Goal: Transaction & Acquisition: Purchase product/service

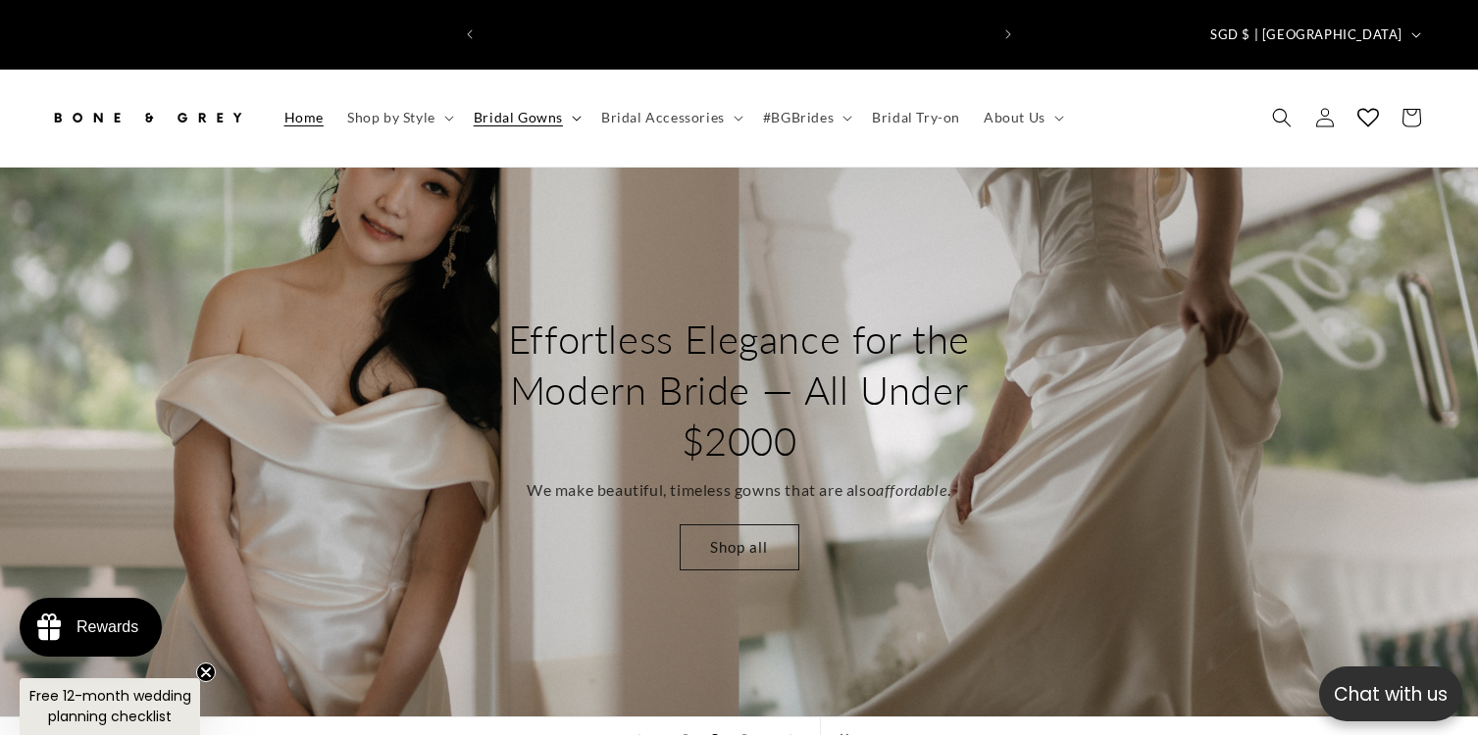
scroll to position [0, 1005]
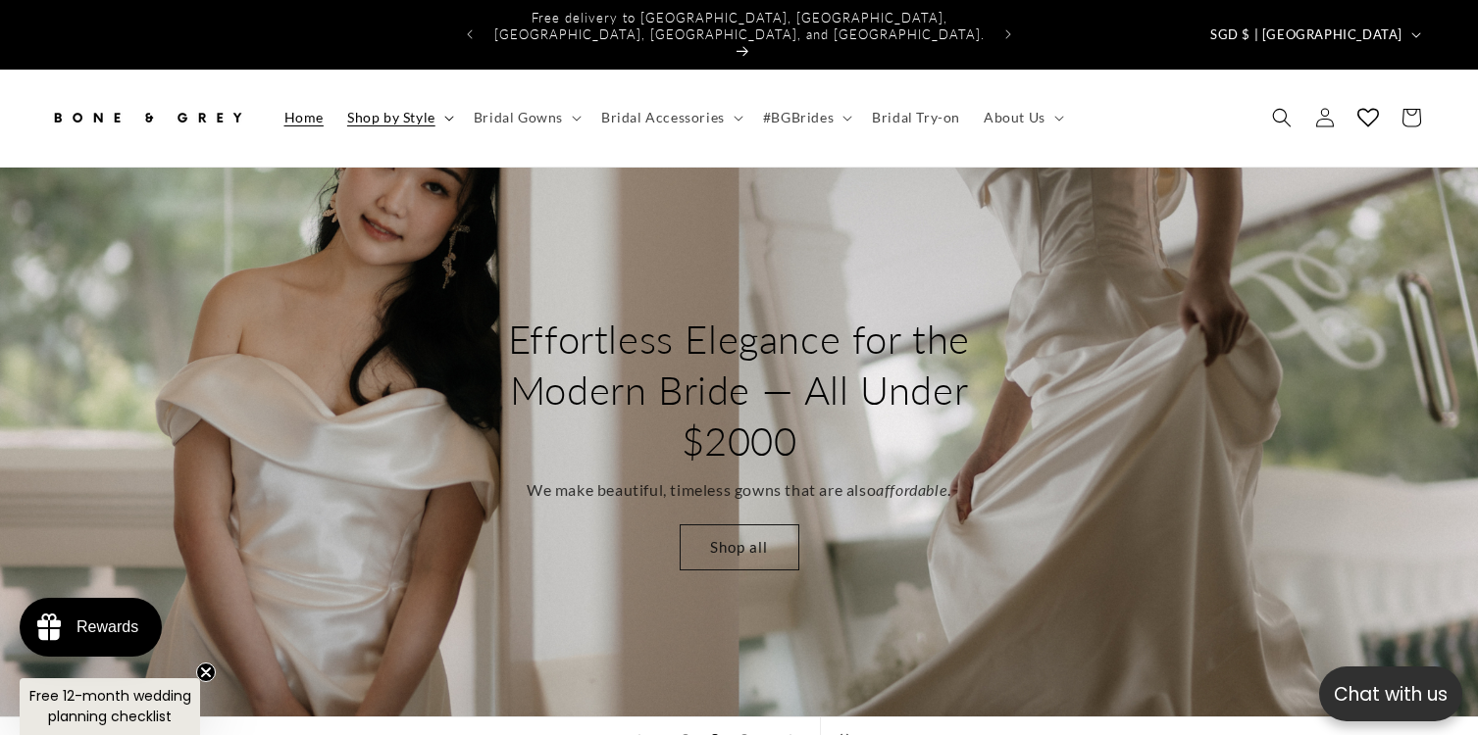
click at [436, 97] on summary "Shop by Style" at bounding box center [398, 117] width 126 height 41
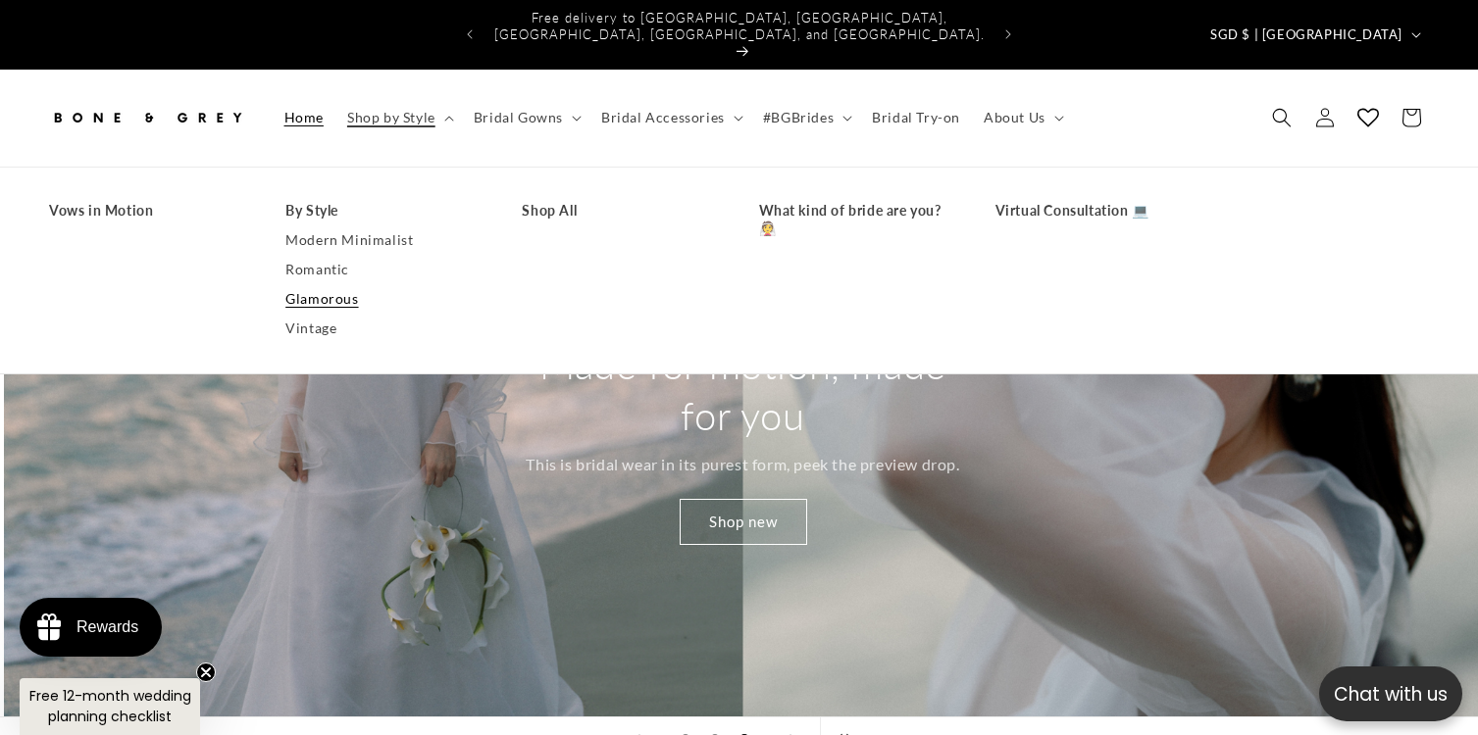
scroll to position [0, 2955]
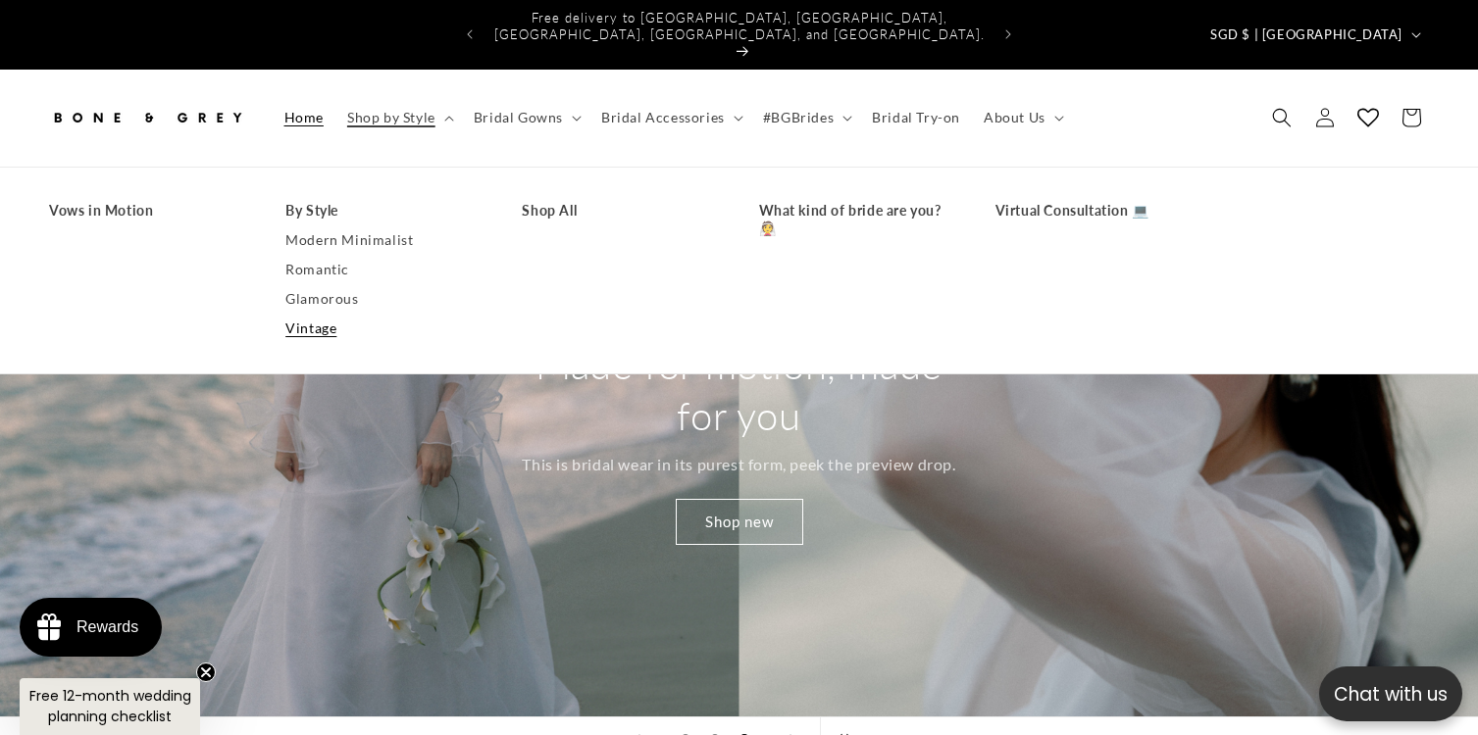
click at [326, 314] on link "Vintage" at bounding box center [383, 328] width 197 height 29
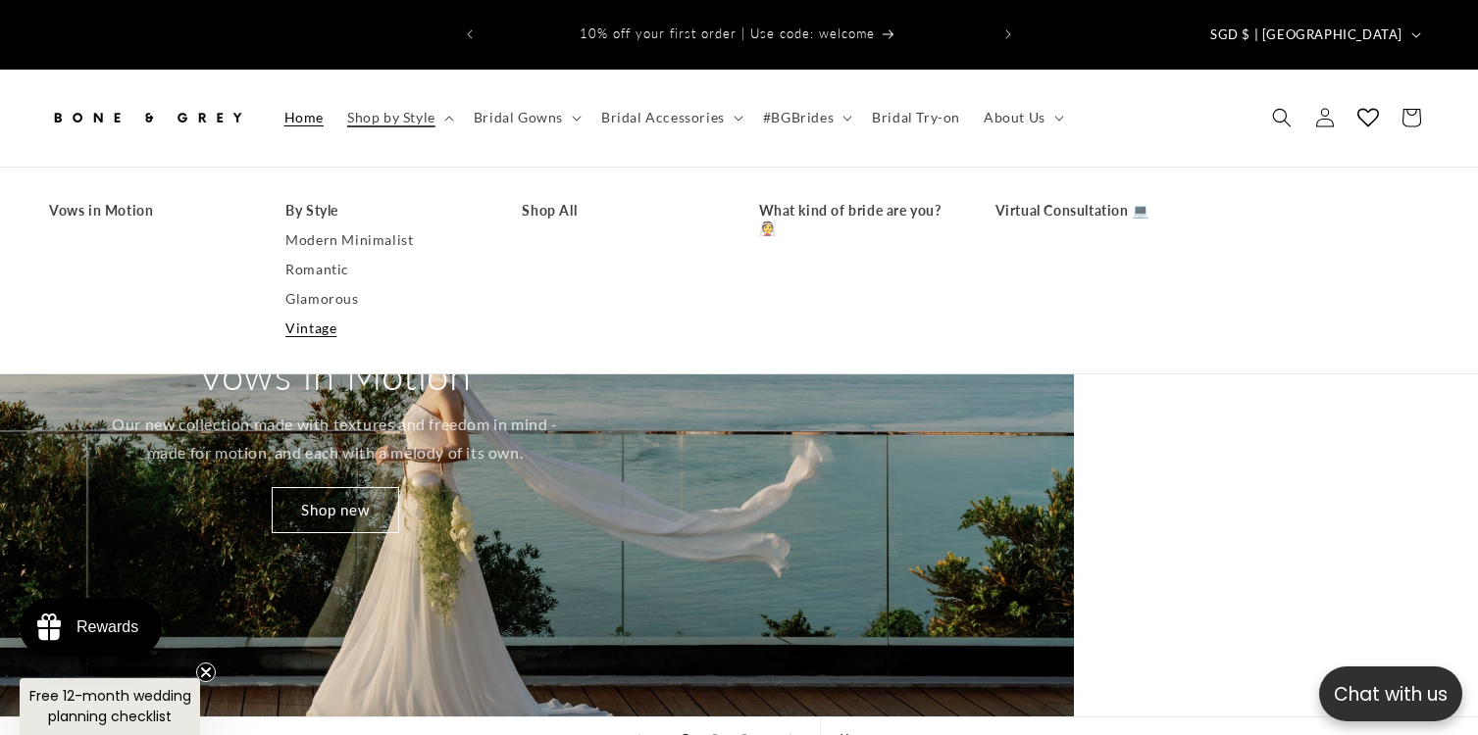
scroll to position [0, 279]
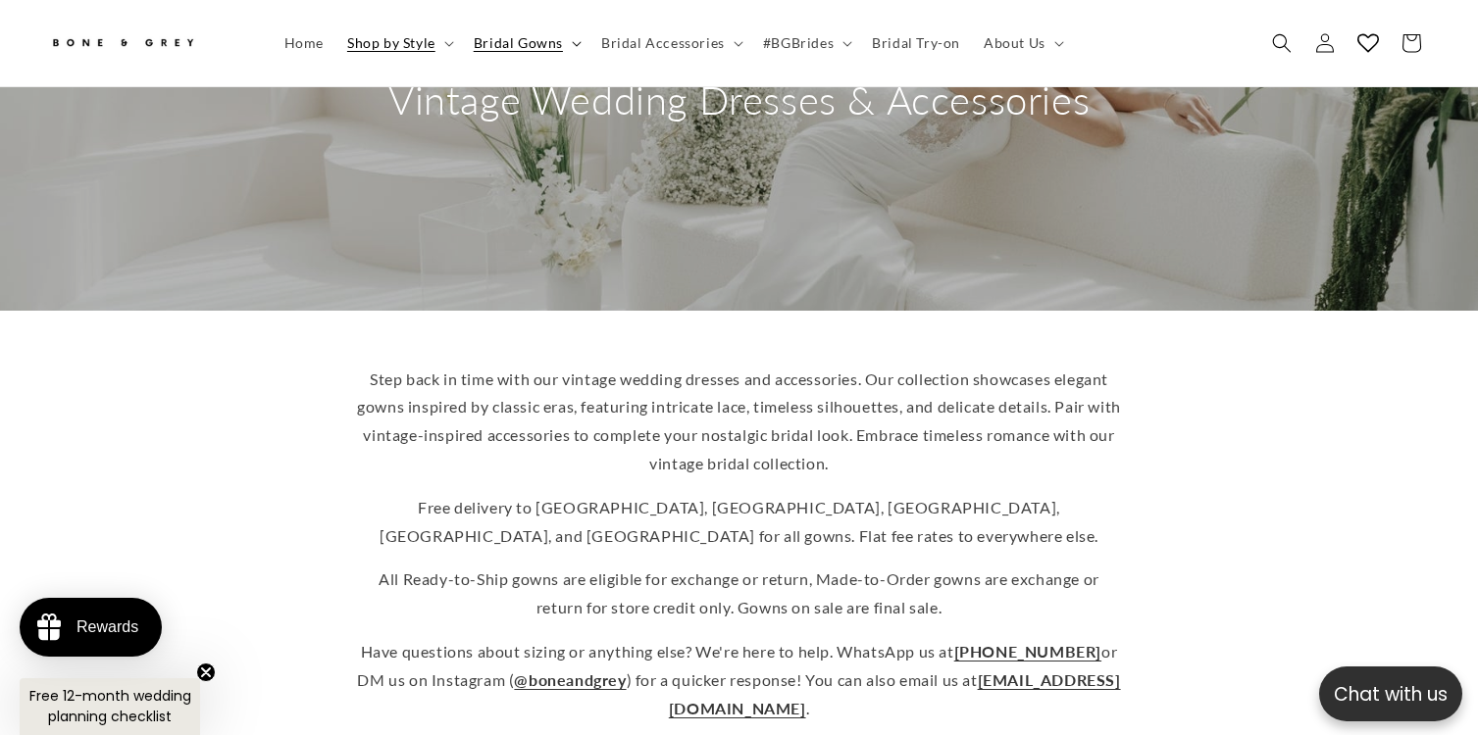
click at [564, 39] on summary "Bridal Gowns" at bounding box center [525, 43] width 127 height 41
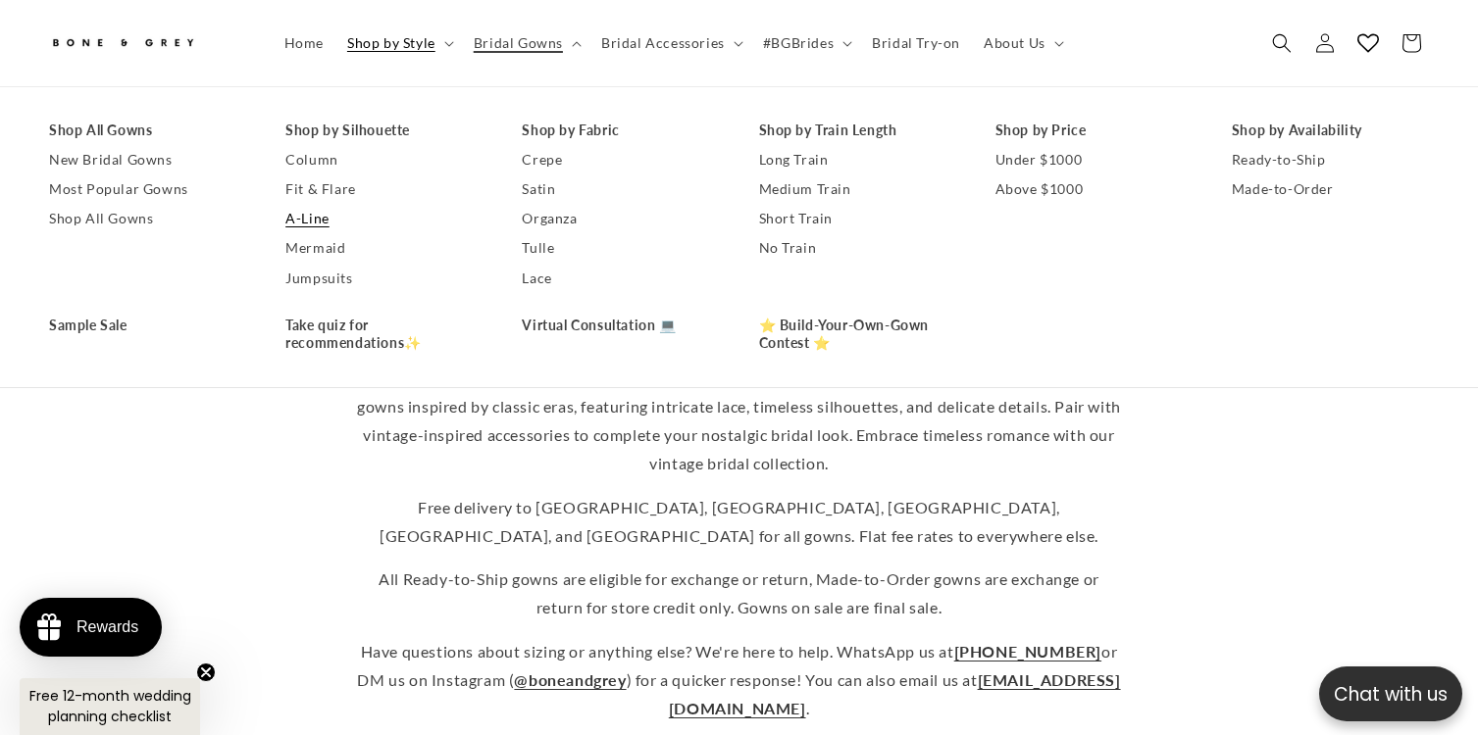
click at [306, 213] on link "A-Line" at bounding box center [383, 219] width 197 height 29
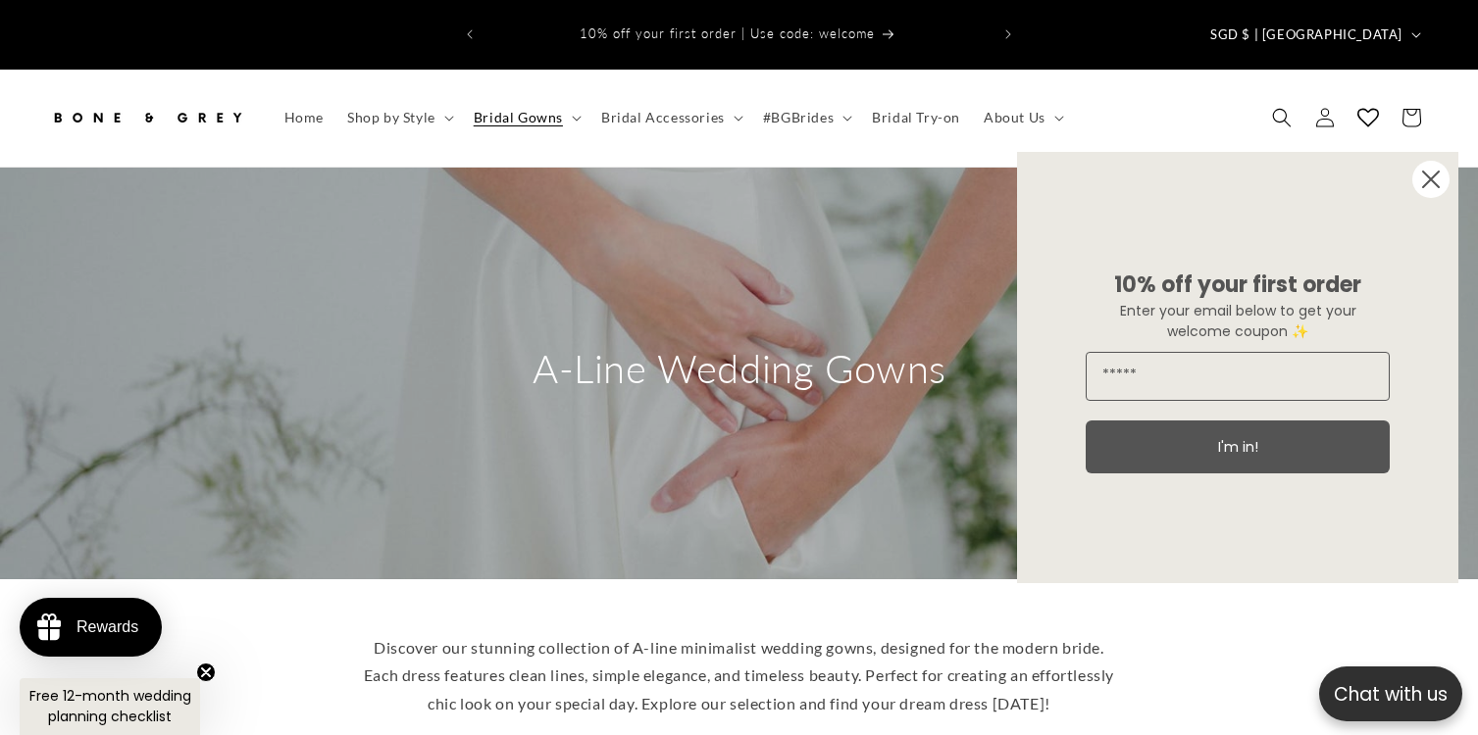
click at [1425, 180] on circle "Close dialog" at bounding box center [1430, 179] width 37 height 37
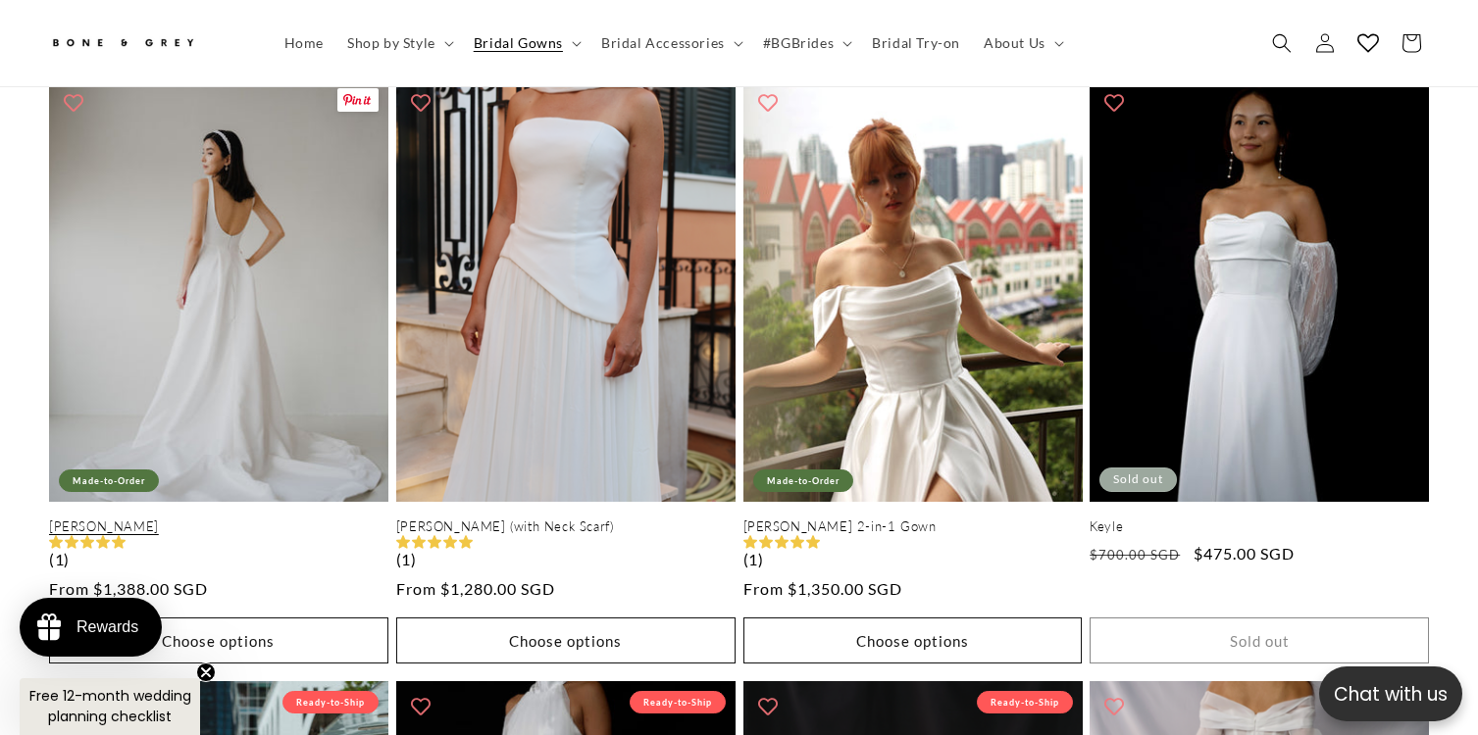
scroll to position [1743, 0]
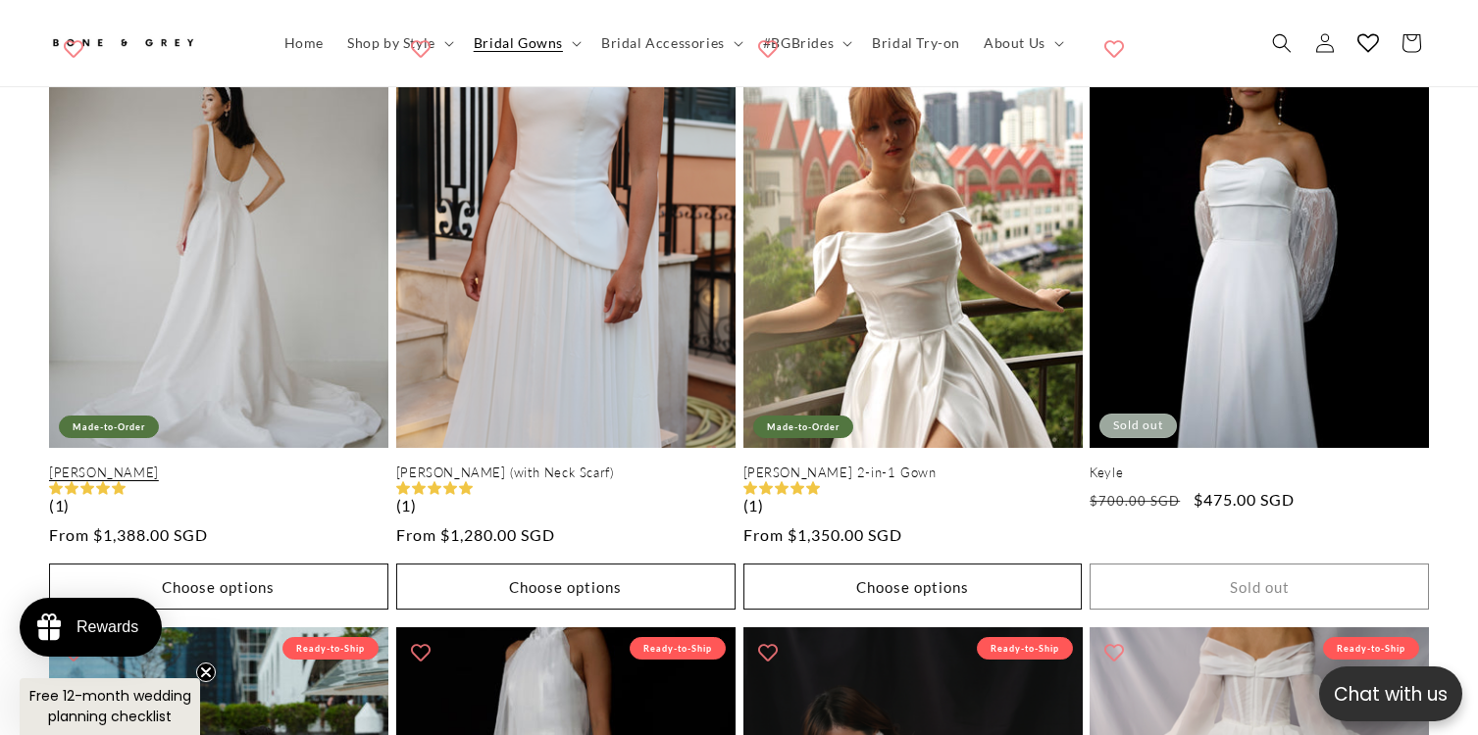
click at [280, 465] on link "Diana" at bounding box center [218, 473] width 339 height 17
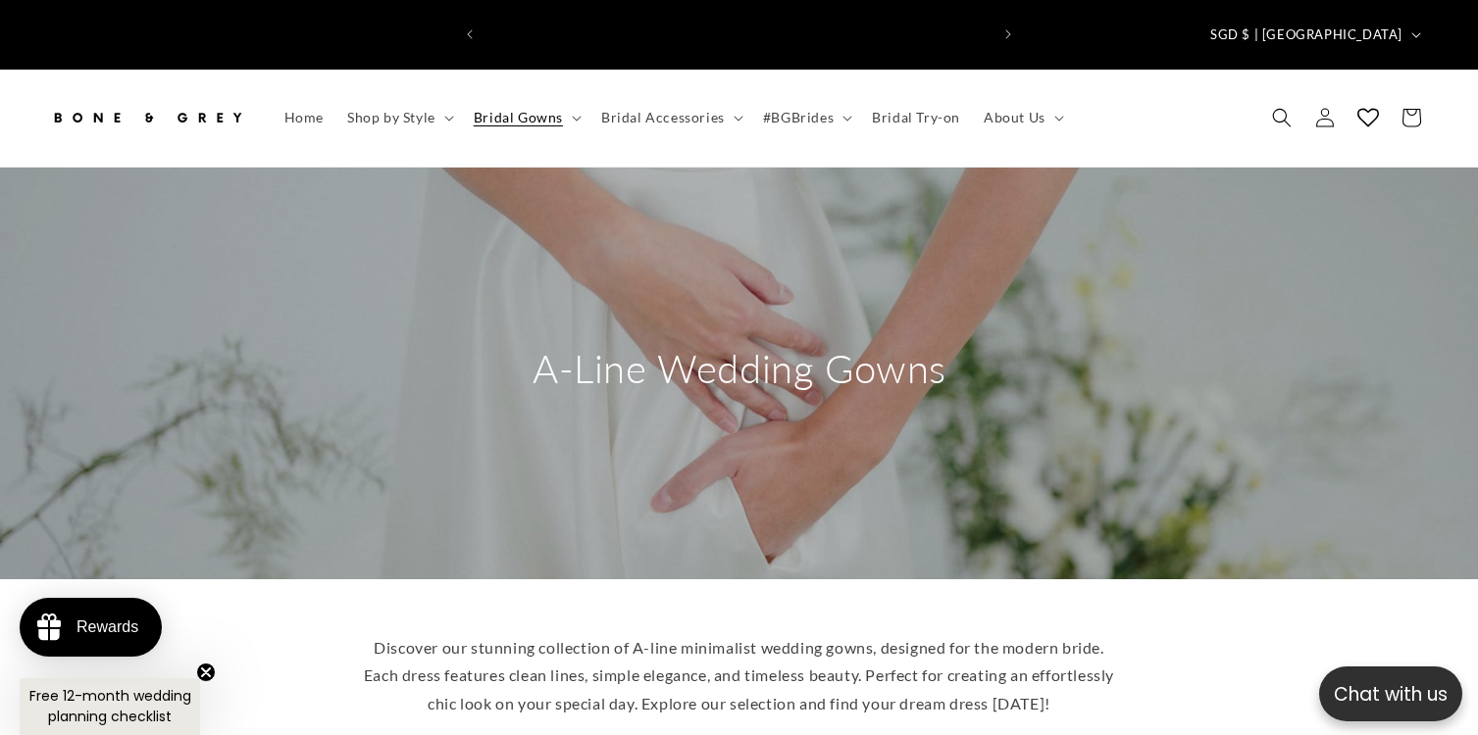
scroll to position [0, 0]
click at [415, 109] on span "Shop by Style" at bounding box center [391, 118] width 88 height 18
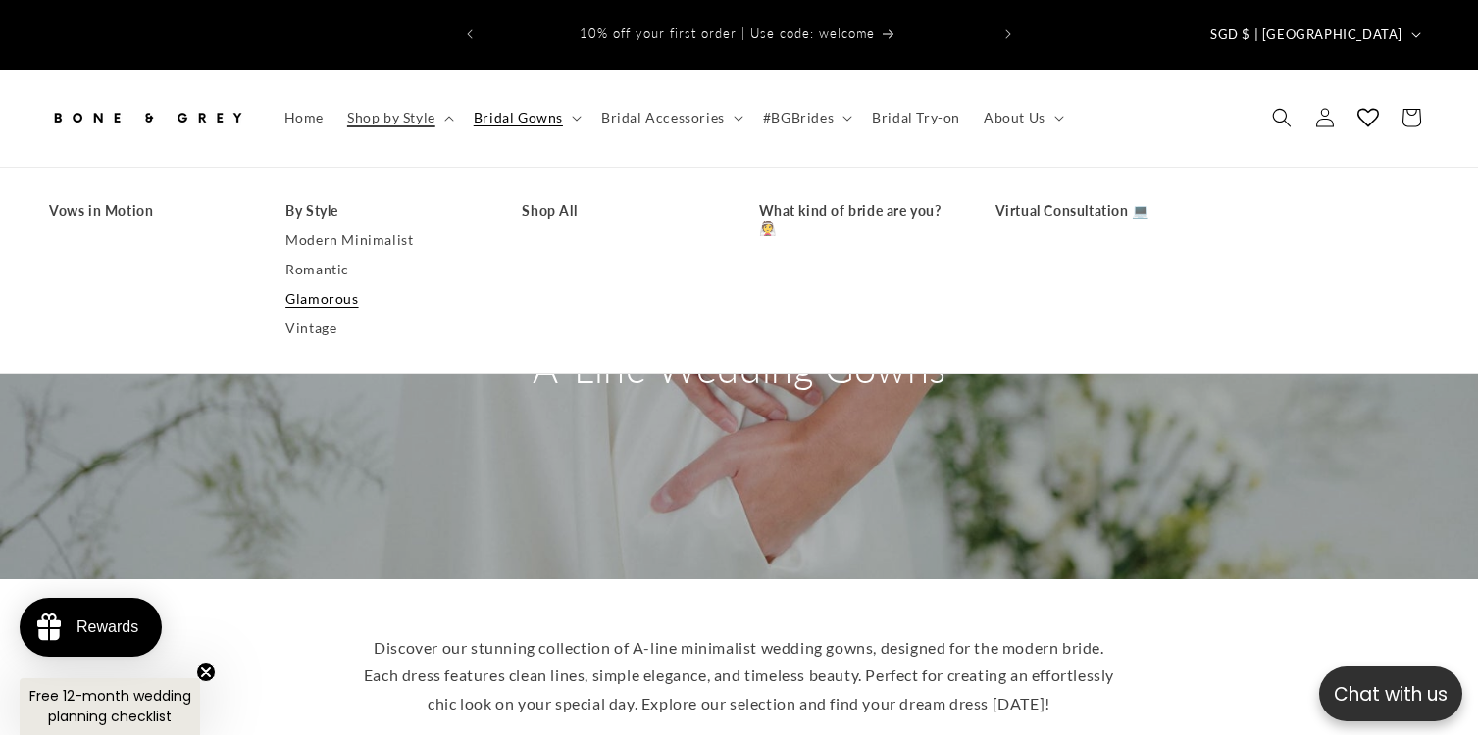
click at [334, 284] on link "Glamorous" at bounding box center [383, 298] width 197 height 29
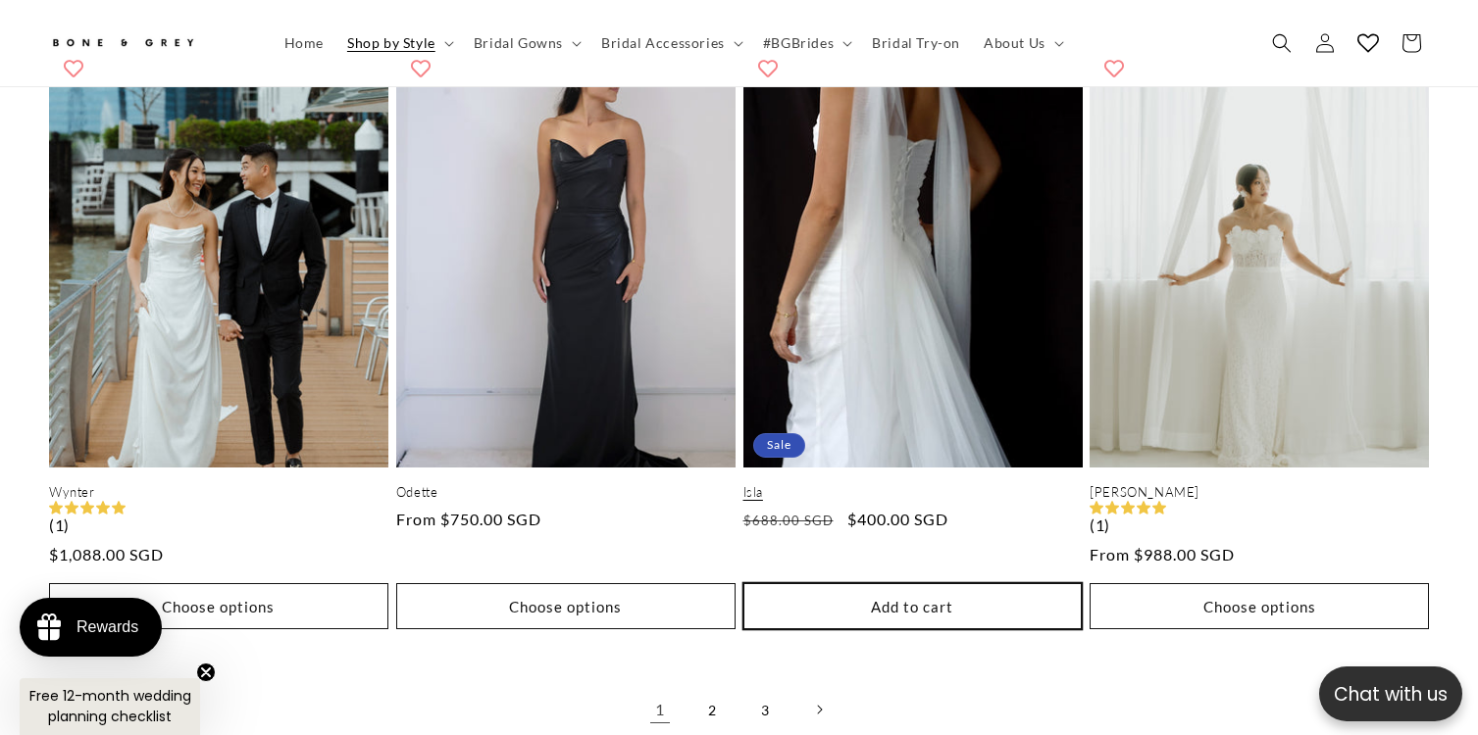
scroll to position [0, 1005]
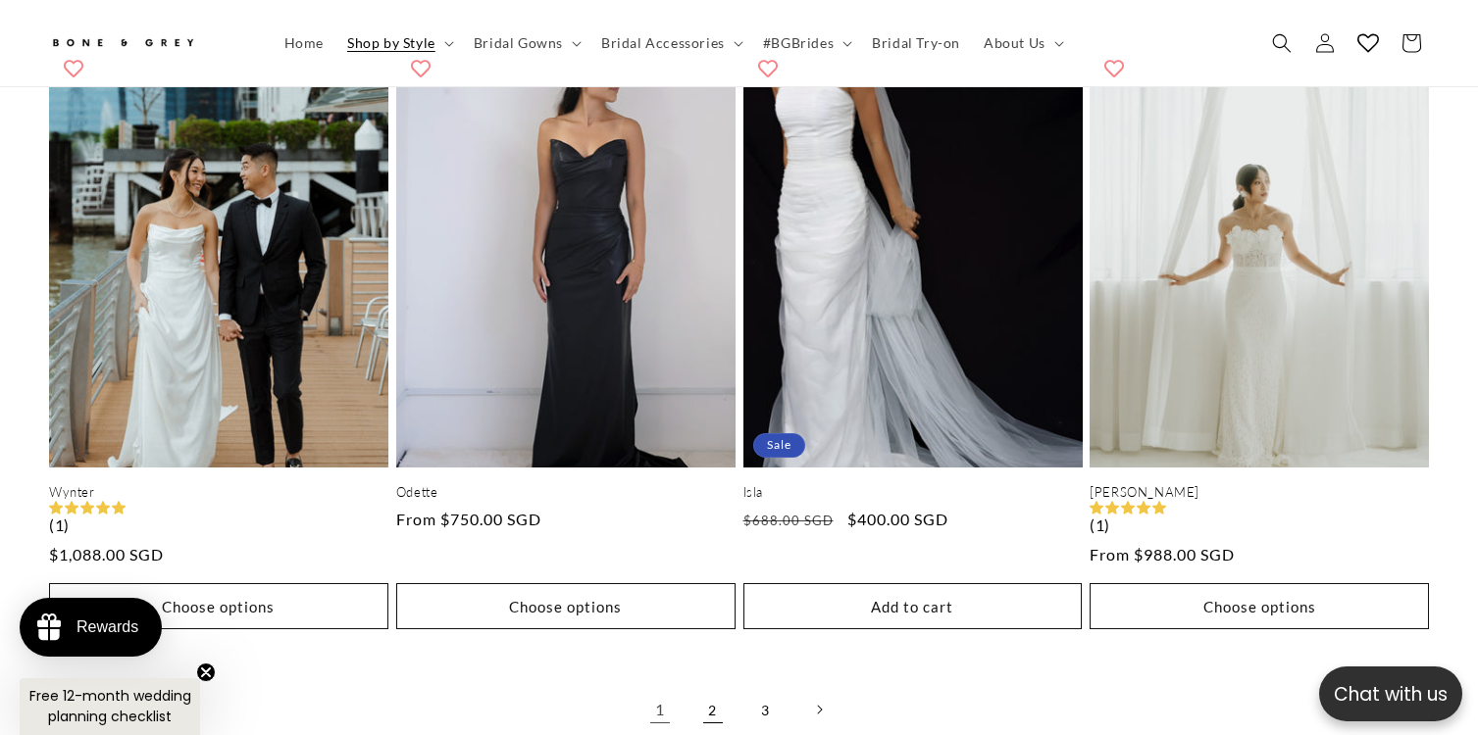
click at [707, 688] on link "2" at bounding box center [712, 709] width 43 height 43
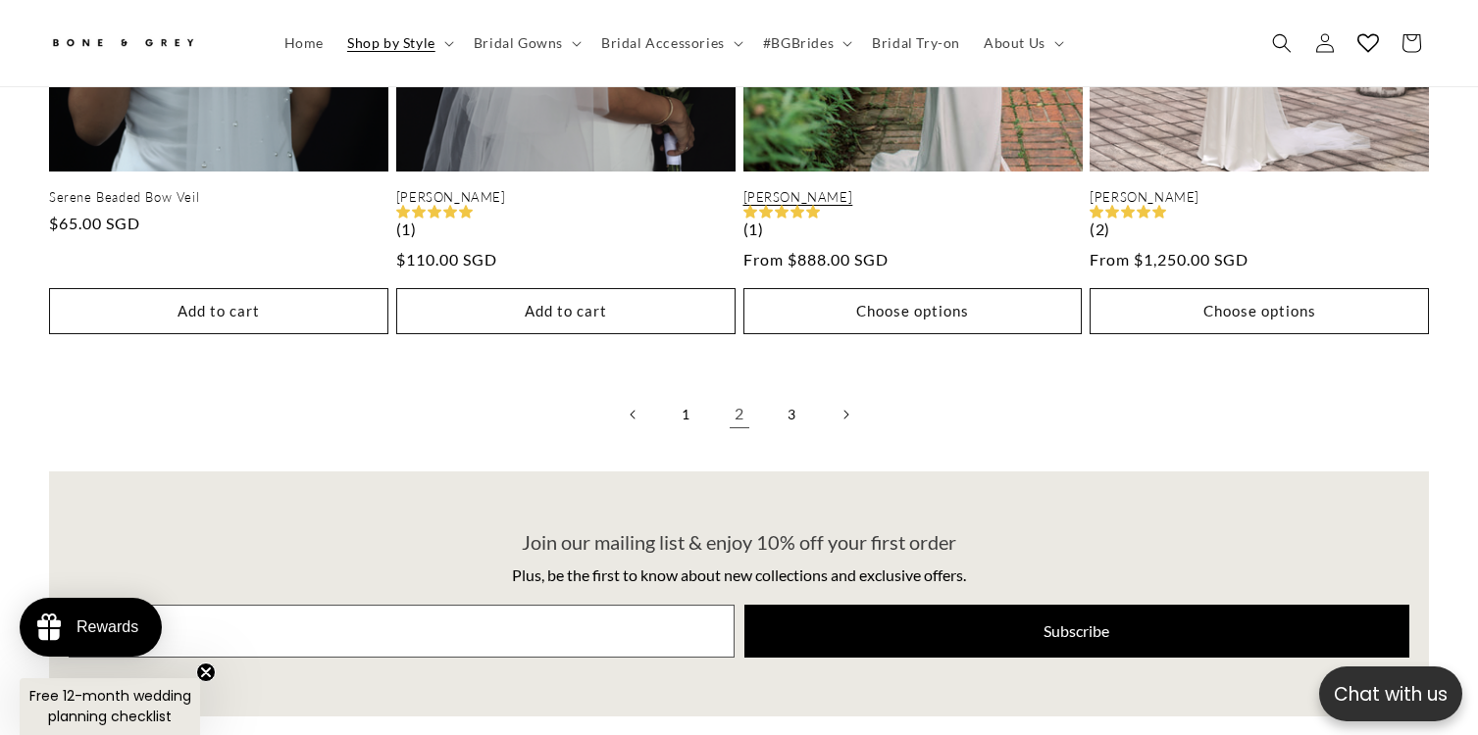
scroll to position [4450, 0]
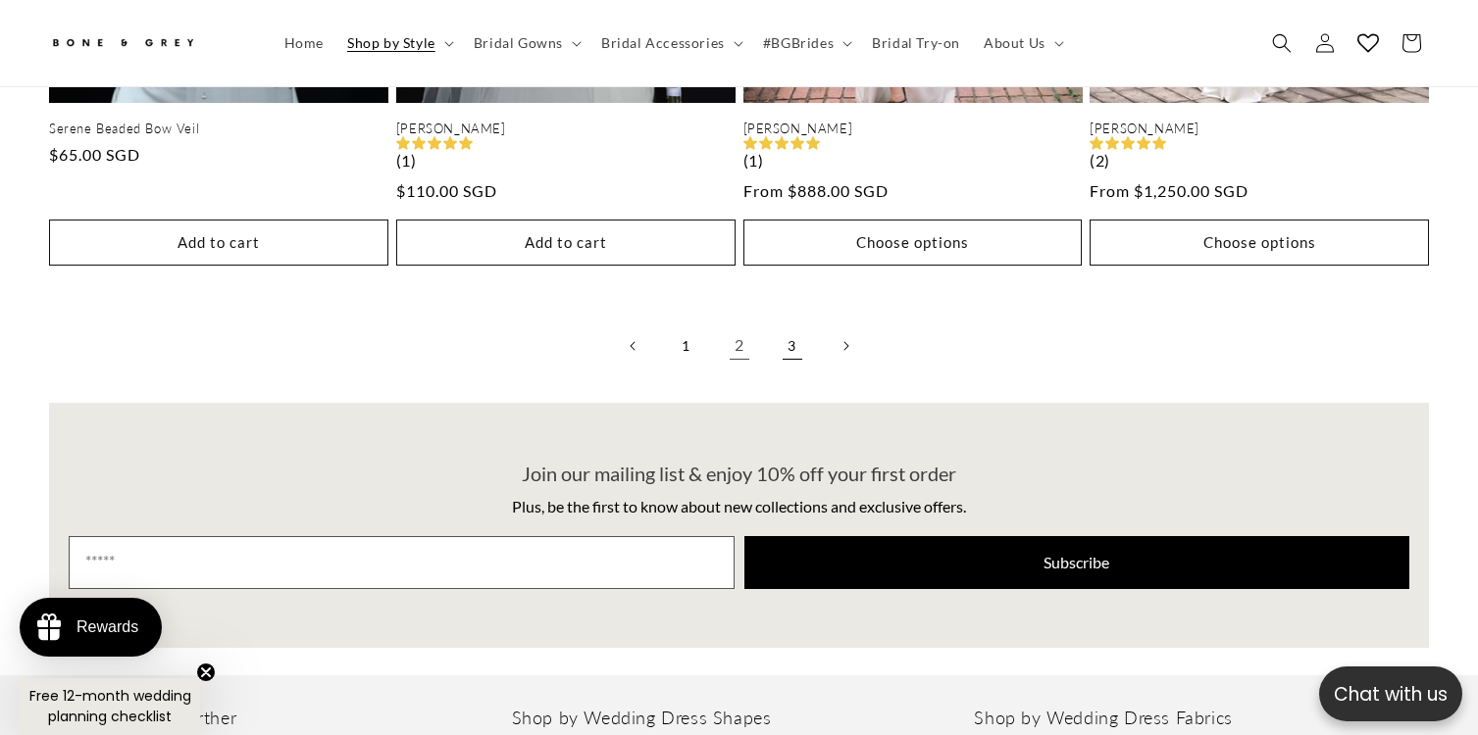
click at [783, 325] on link "3" at bounding box center [792, 346] width 43 height 43
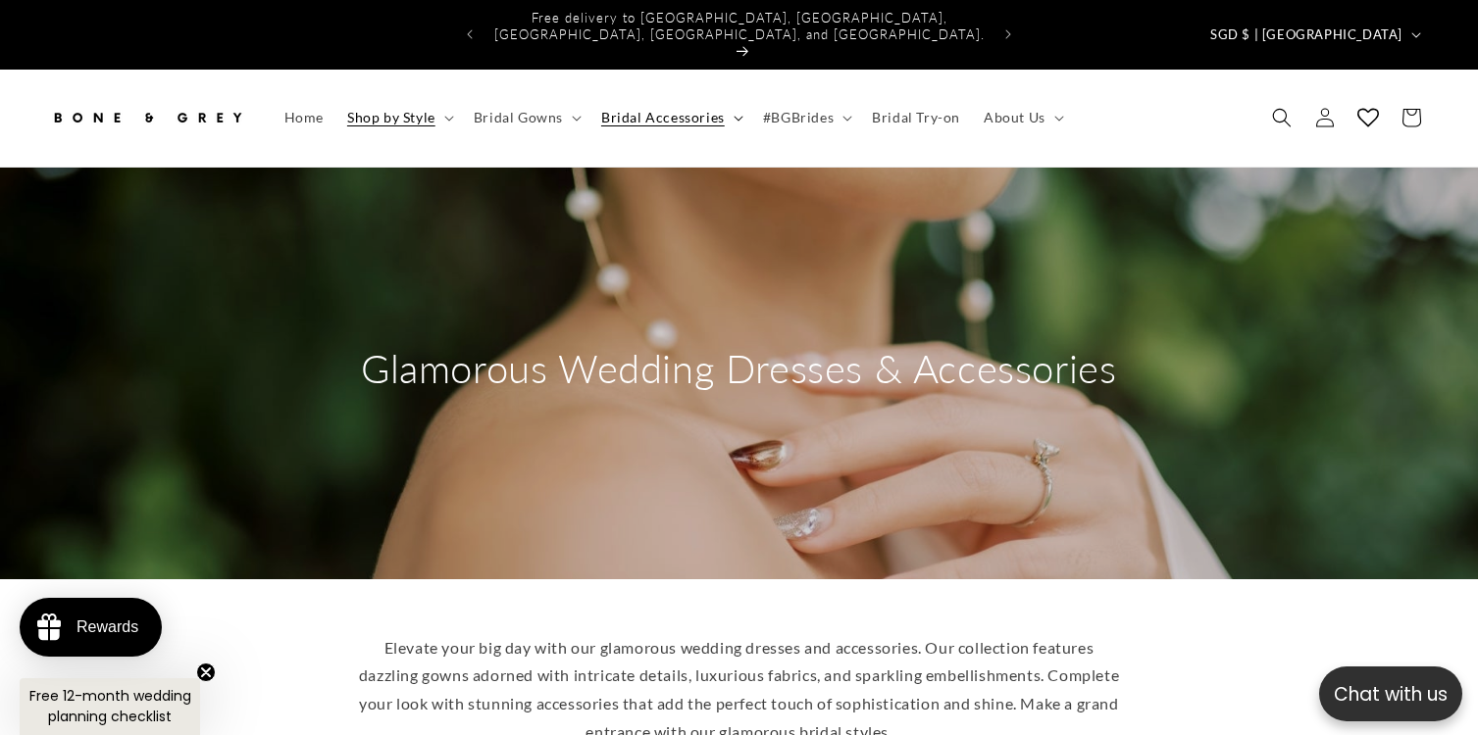
click at [668, 109] on span "Bridal Accessories" at bounding box center [663, 118] width 124 height 18
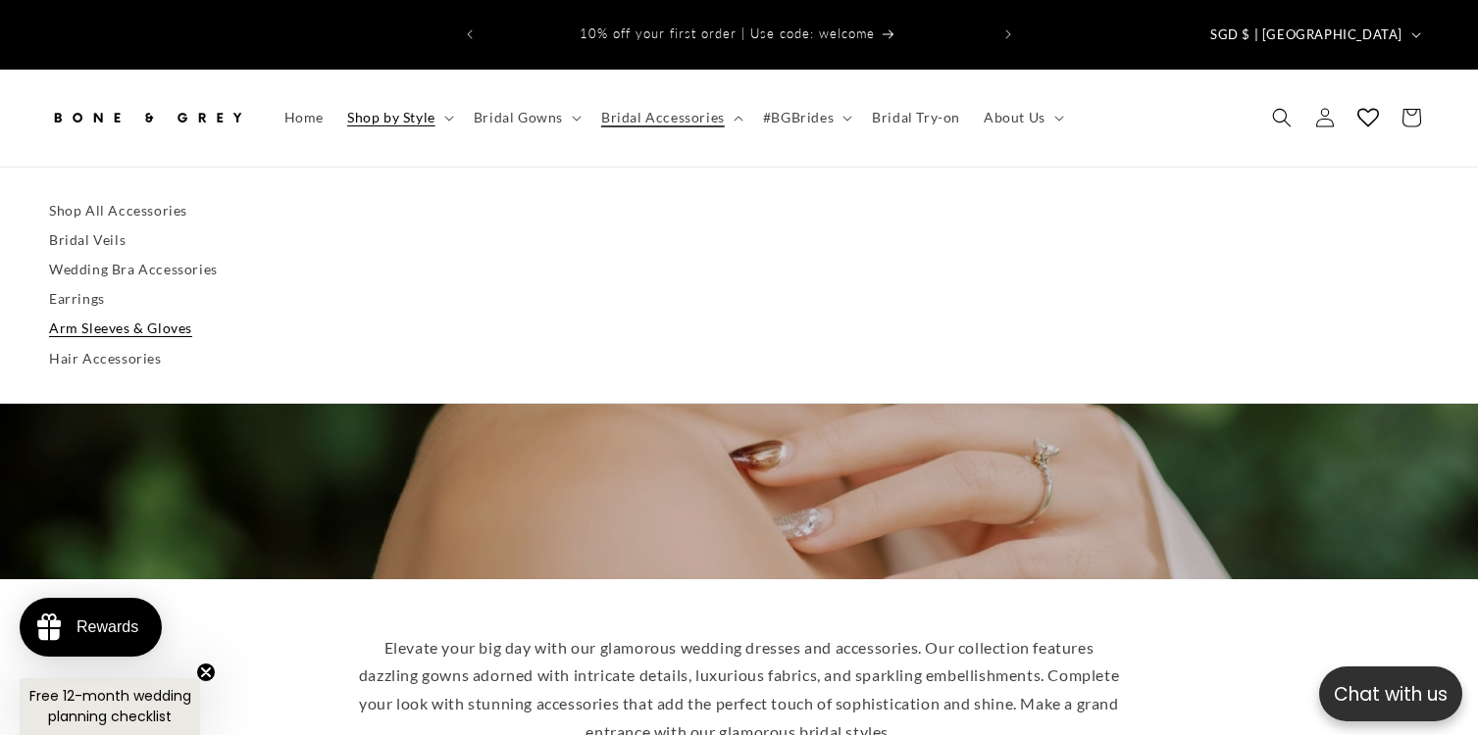
click at [89, 314] on link "Arm Sleeves & Gloves" at bounding box center [739, 328] width 1380 height 29
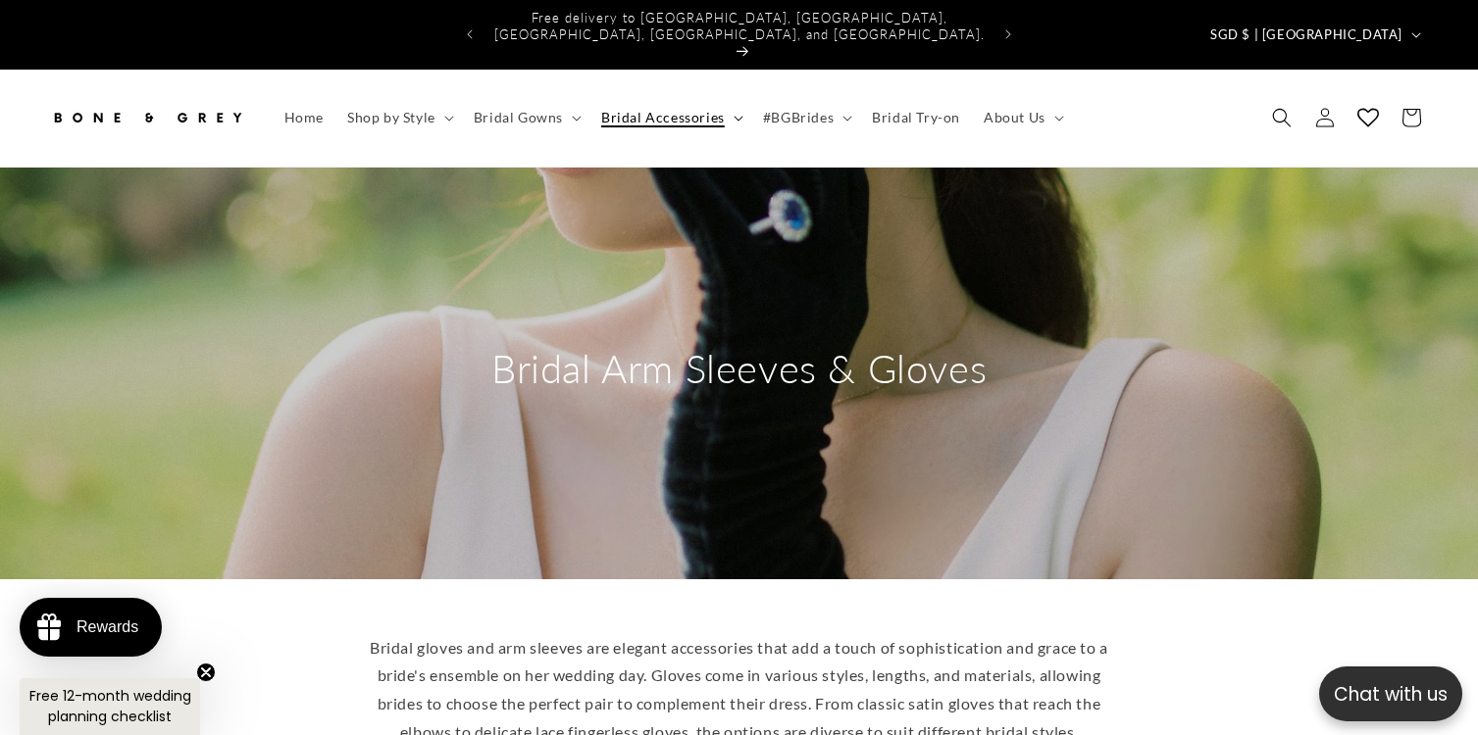
click at [730, 97] on summary "Bridal Accessories" at bounding box center [670, 117] width 162 height 41
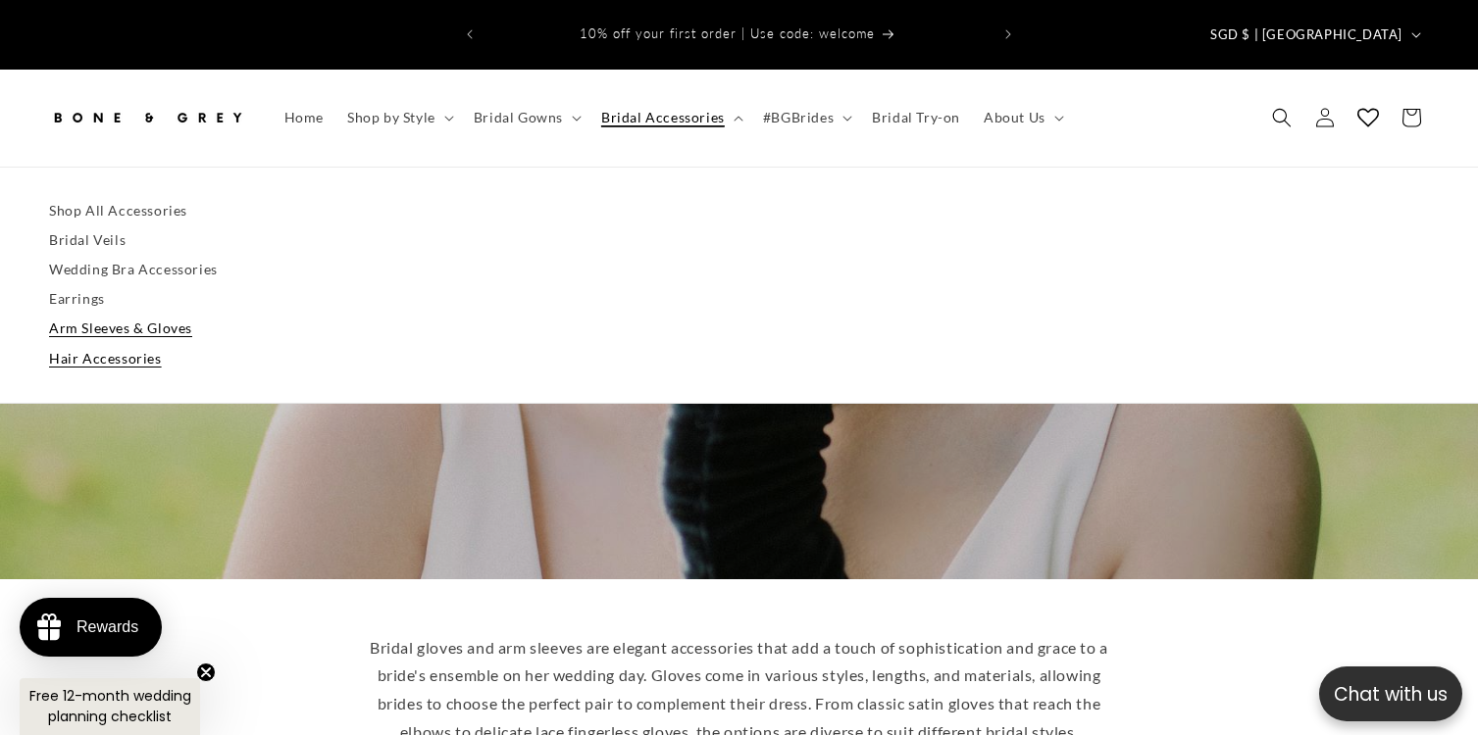
click at [95, 344] on link "Hair Accessories" at bounding box center [739, 358] width 1380 height 29
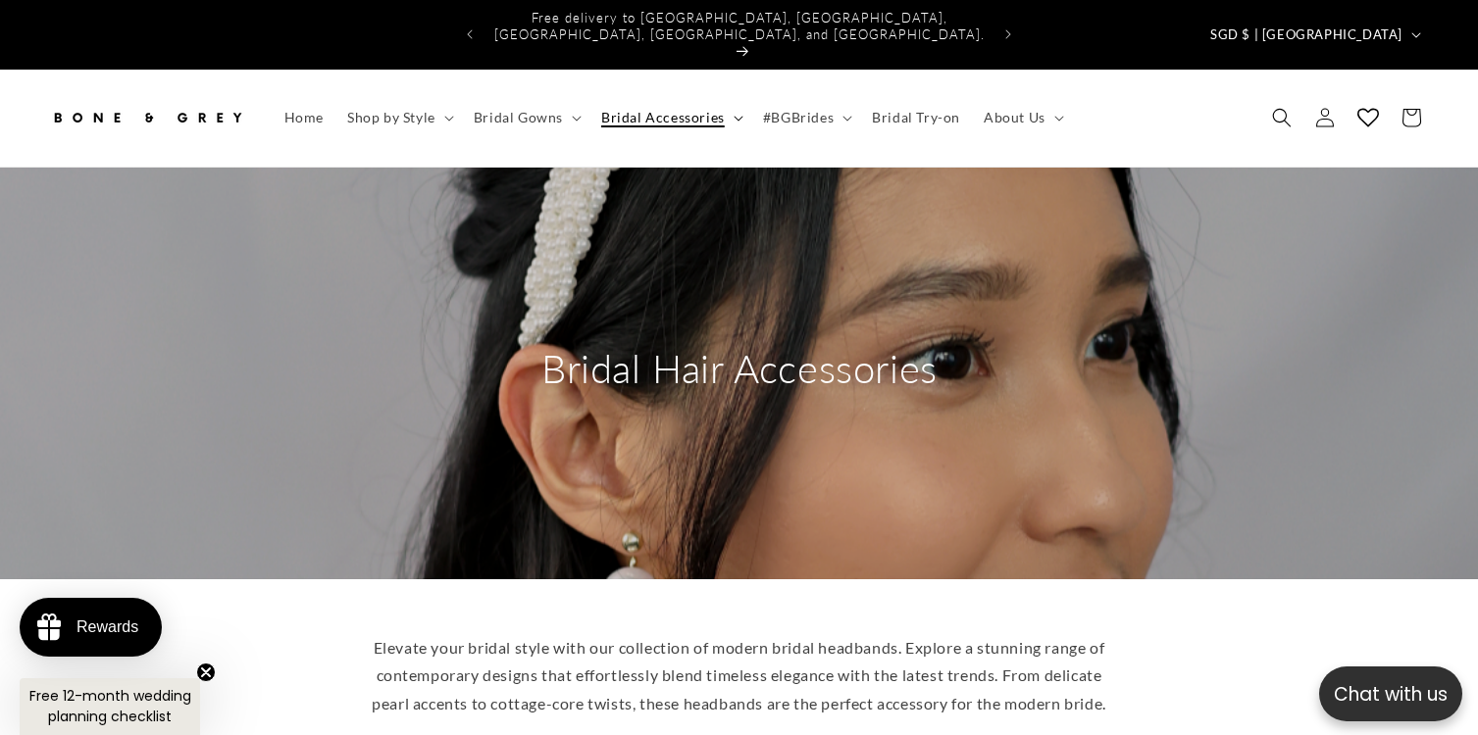
click at [714, 109] on span "Bridal Accessories" at bounding box center [663, 118] width 124 height 18
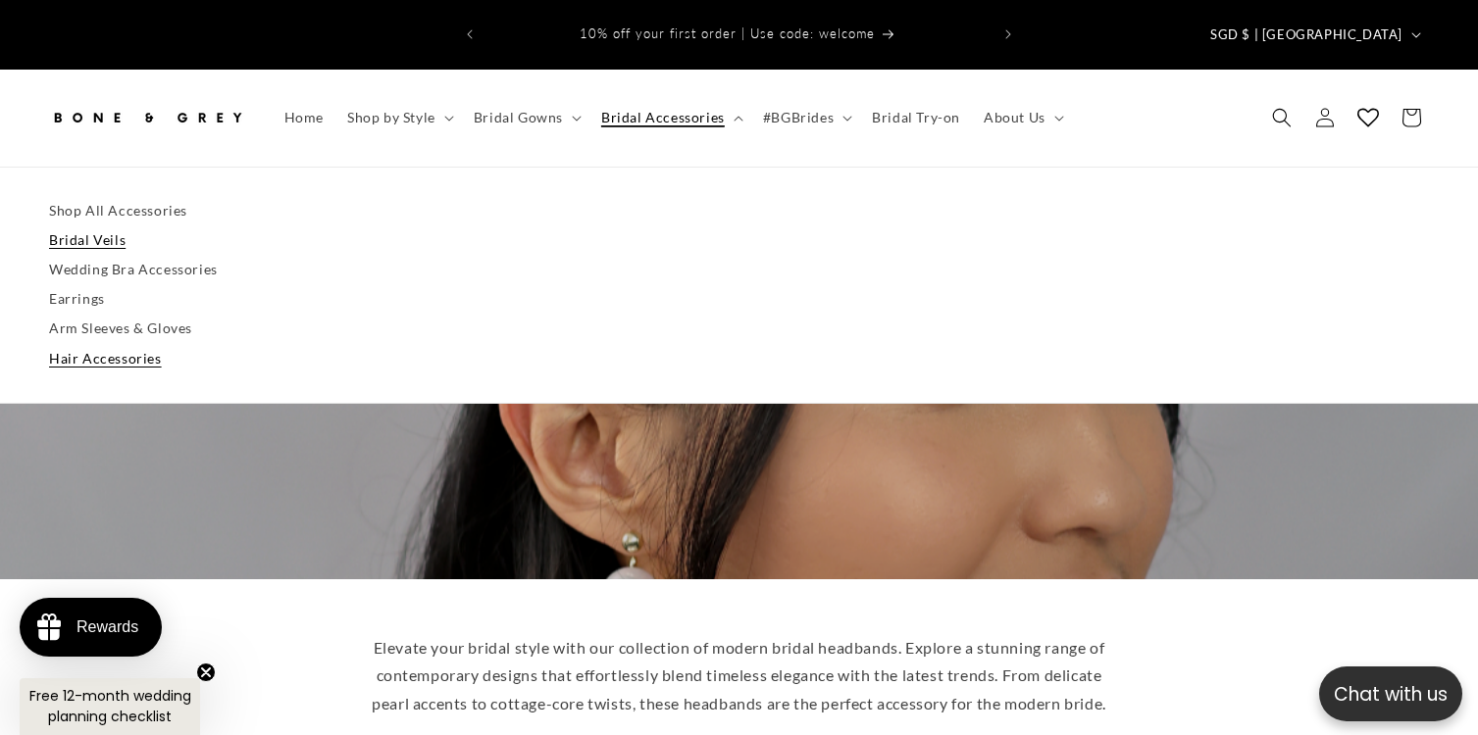
click at [101, 226] on link "Bridal Veils" at bounding box center [739, 240] width 1380 height 29
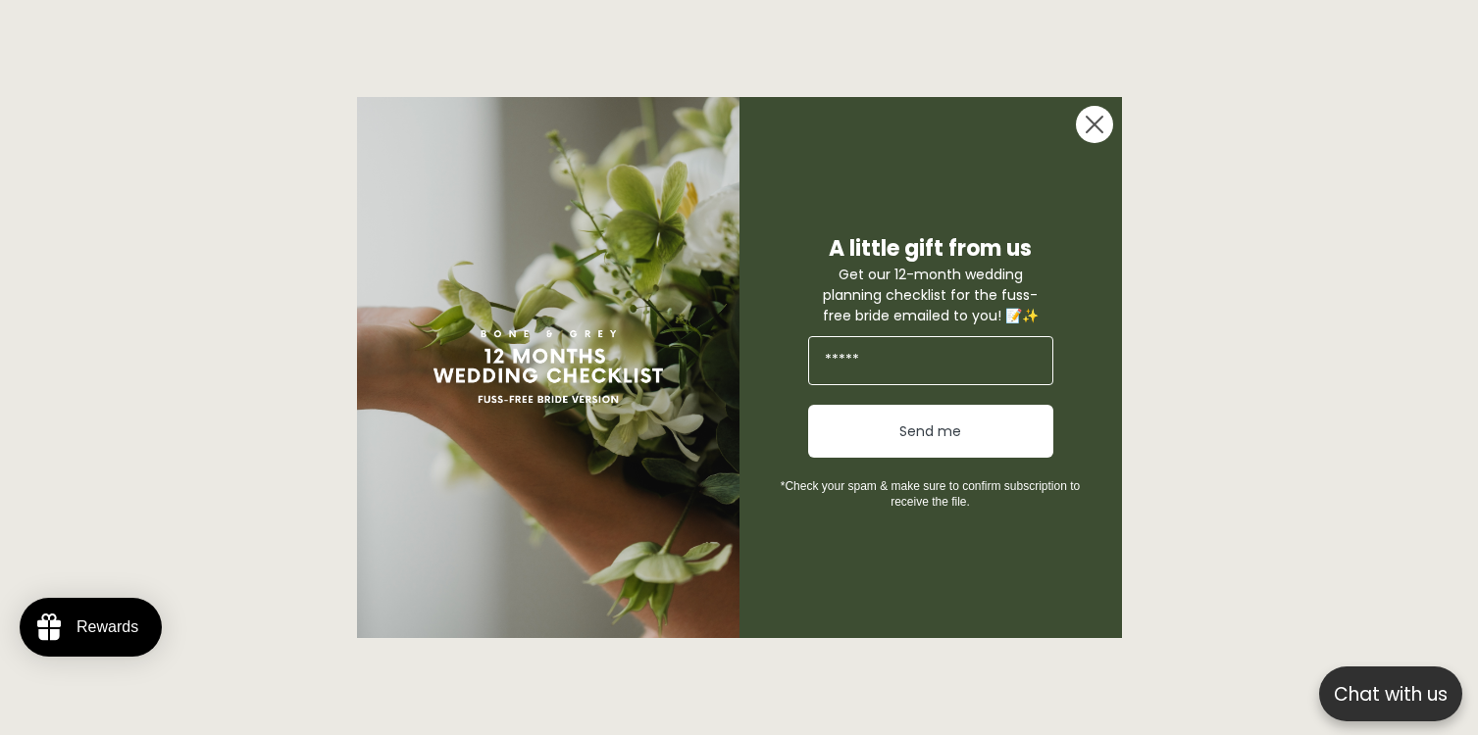
click at [1097, 113] on circle "Close dialog" at bounding box center [1094, 124] width 37 height 37
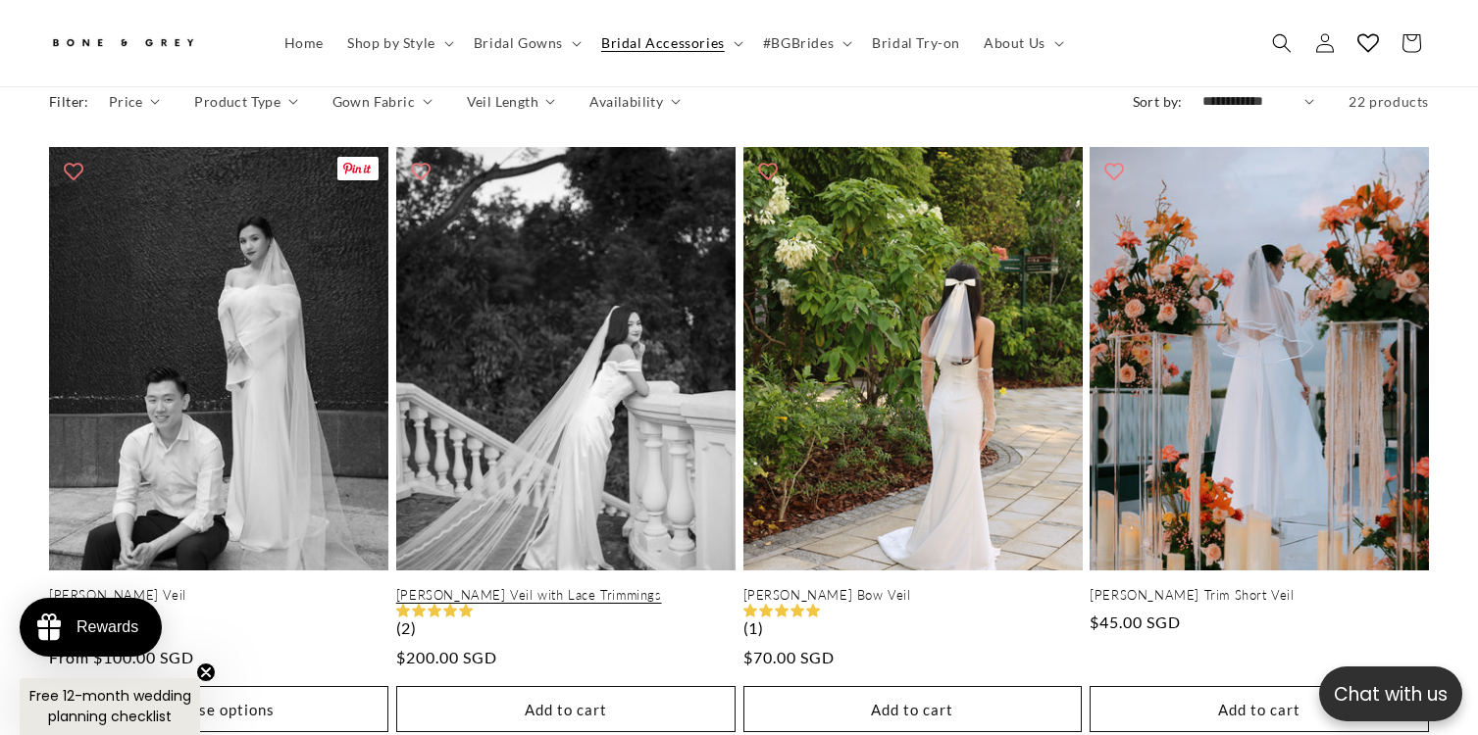
scroll to position [0, 1005]
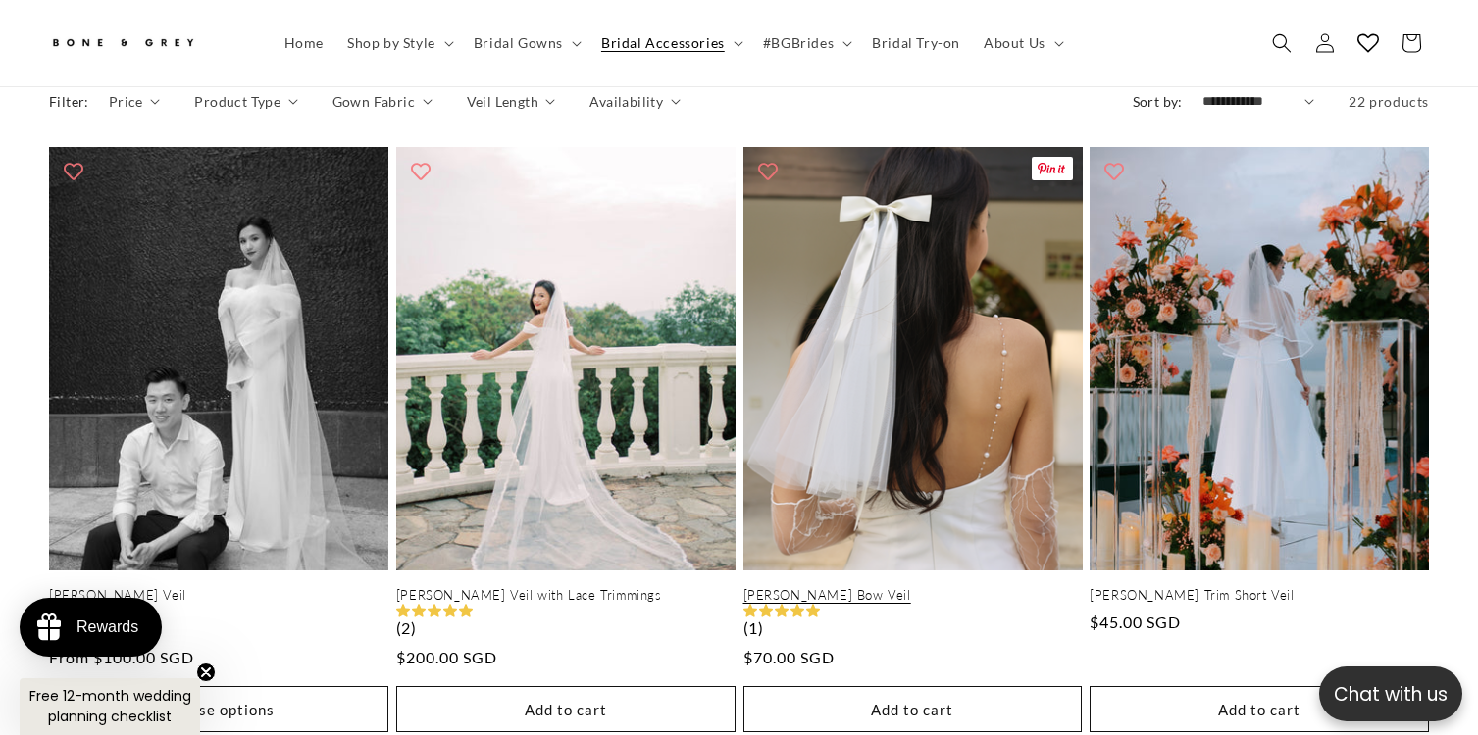
click at [809, 587] on link "[PERSON_NAME] Bow Veil" at bounding box center [912, 595] width 339 height 17
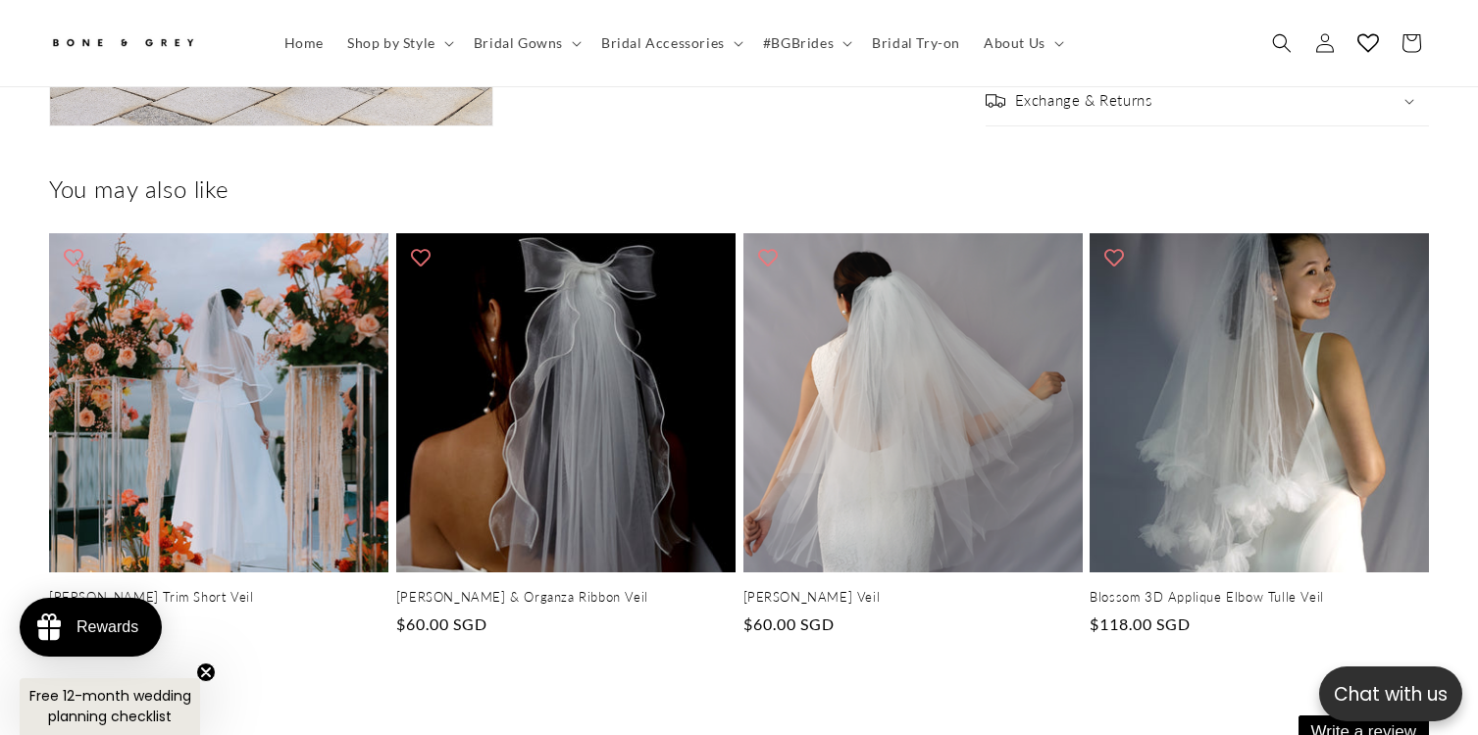
scroll to position [2360, 0]
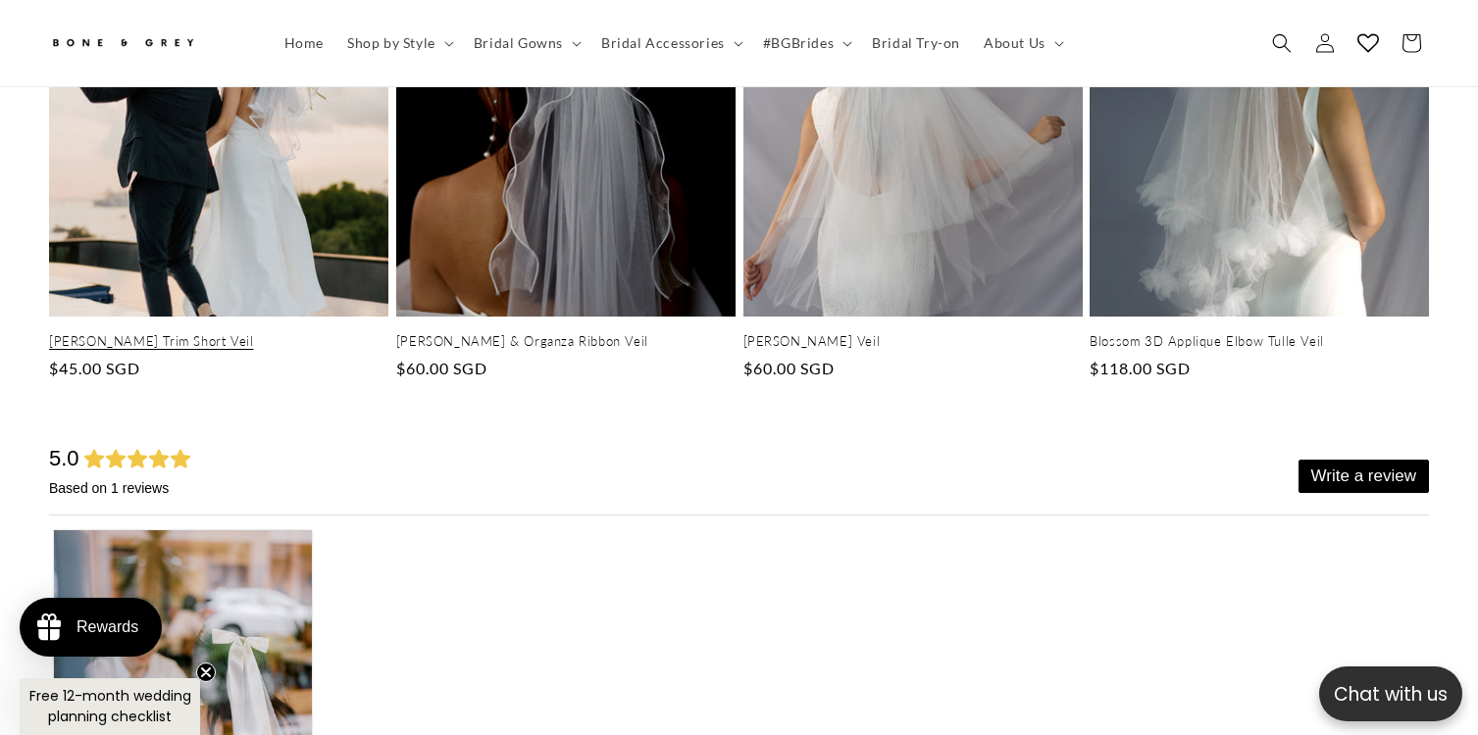
click at [289, 333] on link "[PERSON_NAME] Trim Short Veil" at bounding box center [218, 341] width 339 height 17
